Goal: Task Accomplishment & Management: Use online tool/utility

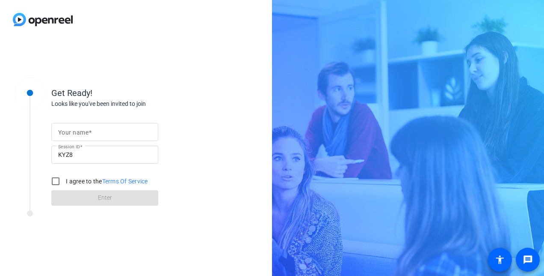
click at [90, 132] on span at bounding box center [90, 132] width 3 height 7
click at [90, 132] on input "Your name" at bounding box center [104, 132] width 93 height 10
type input "[PERSON_NAME]"
click at [57, 177] on input "I agree to the Terms Of Service" at bounding box center [55, 180] width 17 height 17
checkbox input "true"
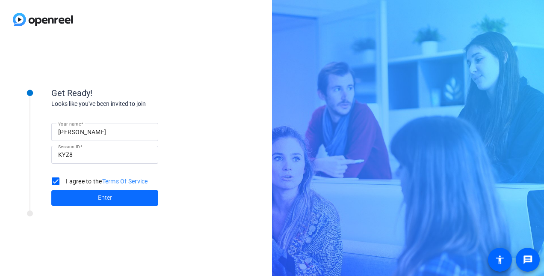
click at [117, 205] on span at bounding box center [104, 197] width 107 height 21
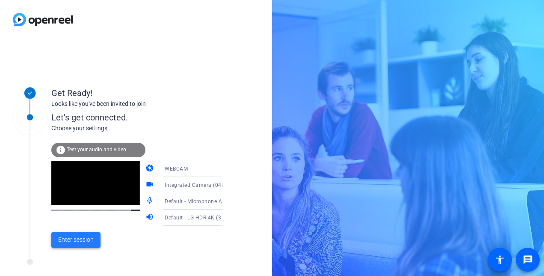
click at [80, 239] on span "Enter session" at bounding box center [76, 239] width 36 height 9
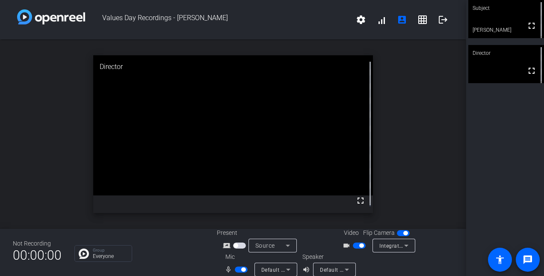
click at [417, 116] on div "open_in_new Director fullscreen" at bounding box center [233, 133] width 467 height 189
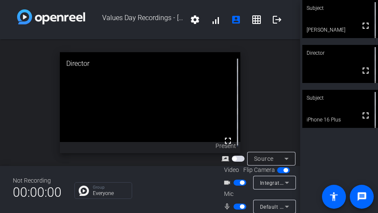
click at [327, 154] on div "Subject fullscreen [PERSON_NAME] Director fullscreen Subject fullscreen iPhone …" at bounding box center [339, 106] width 78 height 213
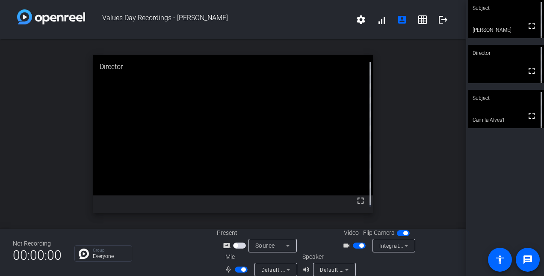
click at [241, 270] on span "button" at bounding box center [243, 269] width 4 height 4
click at [411, 180] on div "open_in_new Director fullscreen" at bounding box center [233, 133] width 467 height 189
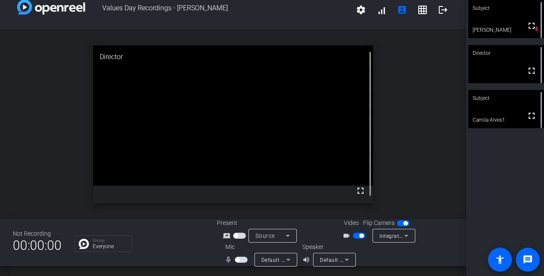
click at [237, 260] on span "button" at bounding box center [237, 259] width 4 height 4
click at [237, 260] on span "button" at bounding box center [241, 259] width 13 height 6
click at [242, 259] on span "button" at bounding box center [241, 259] width 13 height 6
click at [242, 259] on span "button" at bounding box center [243, 259] width 4 height 4
click at [415, 117] on div "open_in_new Subject fullscreen Camila Alves1" at bounding box center [233, 124] width 467 height 189
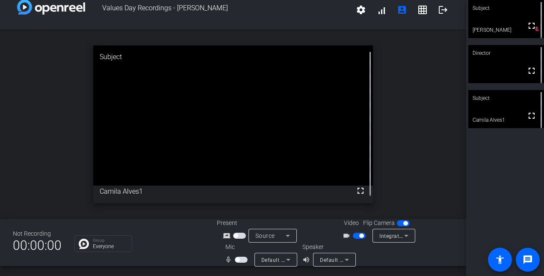
click at [240, 261] on span "button" at bounding box center [241, 259] width 13 height 6
click at [241, 259] on span "button" at bounding box center [243, 259] width 4 height 4
click at [240, 256] on mat-slide-toggle at bounding box center [242, 259] width 15 height 9
click at [239, 255] on mat-slide-toggle at bounding box center [242, 259] width 15 height 9
click at [236, 258] on span "button" at bounding box center [237, 259] width 4 height 4
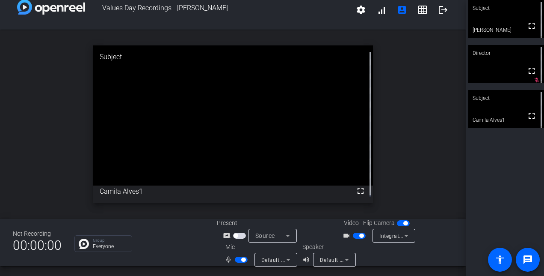
click at [241, 260] on span "button" at bounding box center [243, 259] width 4 height 4
click at [243, 258] on span "button" at bounding box center [241, 259] width 13 height 6
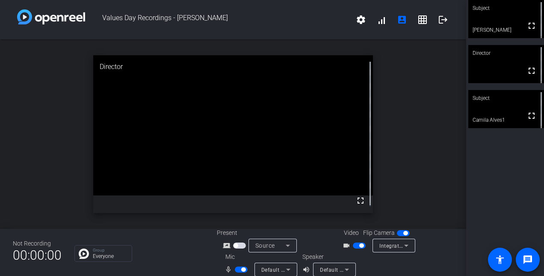
scroll to position [8, 0]
